Goal: Task Accomplishment & Management: Manage account settings

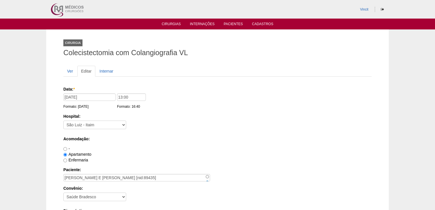
scroll to position [525, 0]
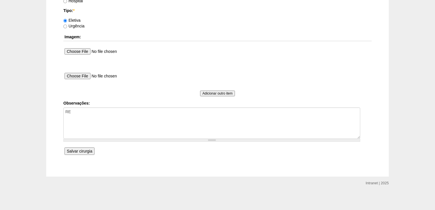
type textarea "R"
click at [74, 151] on input "Salvar cirurgia" at bounding box center [80, 150] width 30 height 7
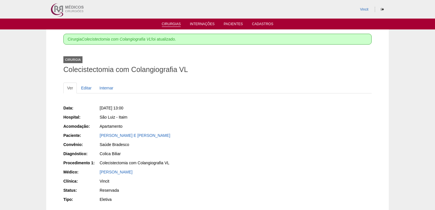
click at [175, 23] on link "Cirurgias" at bounding box center [171, 24] width 19 height 5
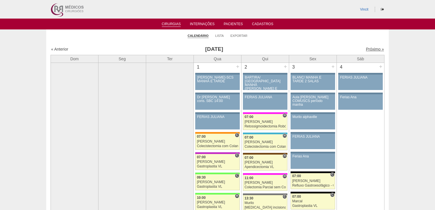
click at [366, 50] on link "Próximo »" at bounding box center [375, 49] width 18 height 5
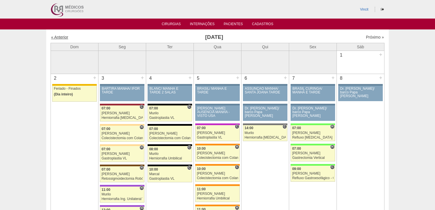
click at [58, 37] on link "« Anterior" at bounding box center [59, 37] width 17 height 5
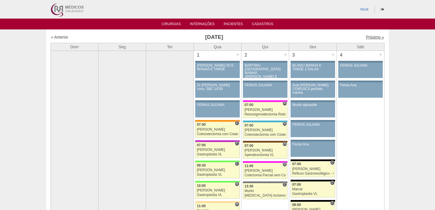
click at [371, 38] on link "Próximo »" at bounding box center [375, 37] width 18 height 5
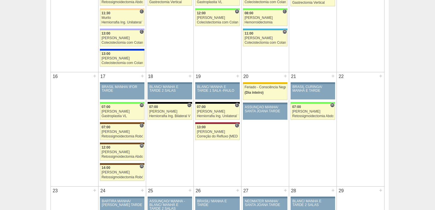
scroll to position [297, 0]
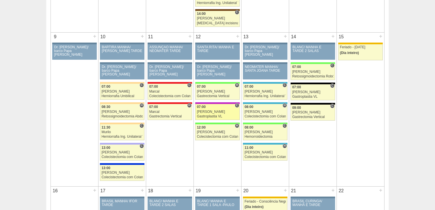
click at [219, 105] on div "07:00" at bounding box center [217, 107] width 41 height 4
